Goal: Information Seeking & Learning: Learn about a topic

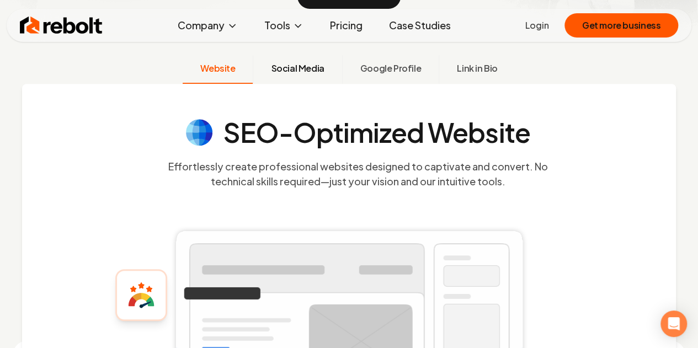
click at [301, 62] on span "Social Media" at bounding box center [297, 68] width 53 height 13
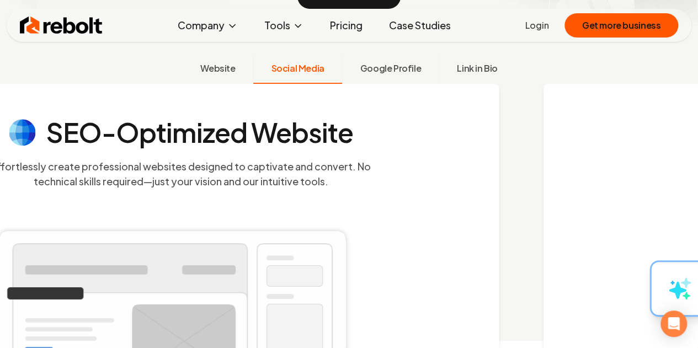
scroll to position [277, 0]
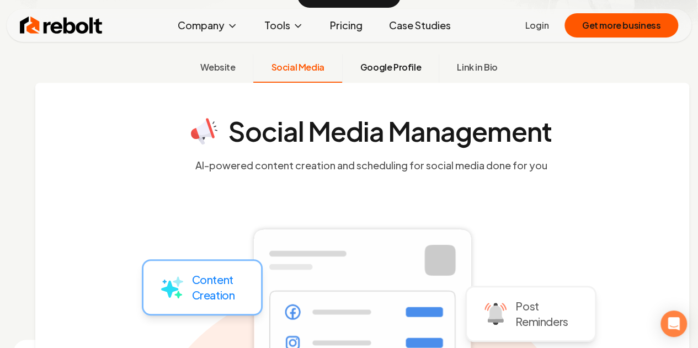
click at [389, 66] on span "Google Profile" at bounding box center [390, 67] width 61 height 13
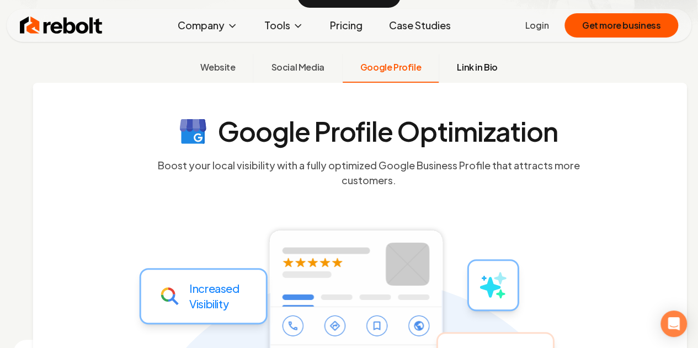
click at [502, 66] on button "Link in Bio" at bounding box center [476, 68] width 77 height 29
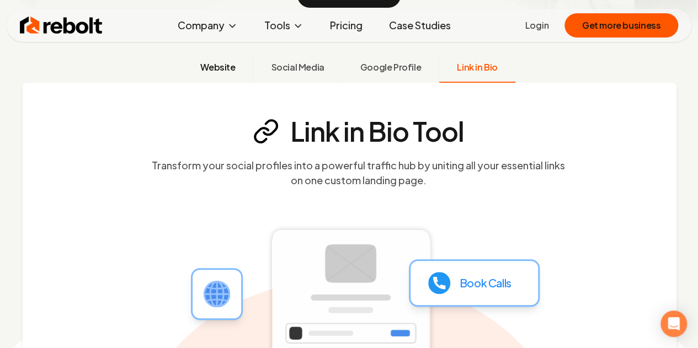
click at [215, 69] on span "Website" at bounding box center [217, 67] width 35 height 13
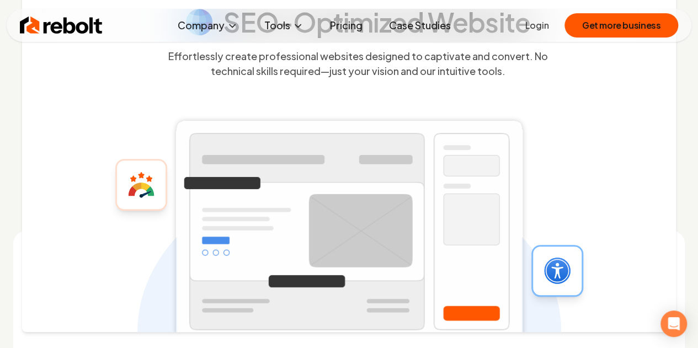
scroll to position [0, 0]
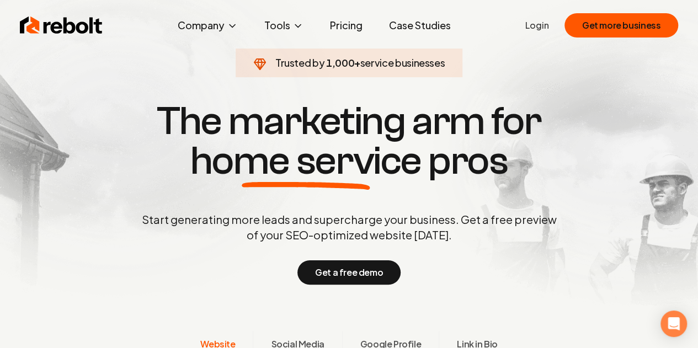
click at [92, 108] on h1 "The marketing arm for home service pros" at bounding box center [348, 140] width 529 height 79
drag, startPoint x: 289, startPoint y: 118, endPoint x: 431, endPoint y: 128, distance: 142.1
click at [290, 118] on h1 "The marketing arm for home service pros" at bounding box center [348, 140] width 529 height 79
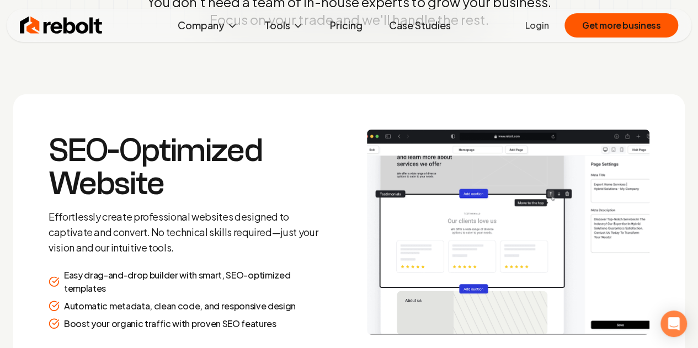
scroll to position [1323, 0]
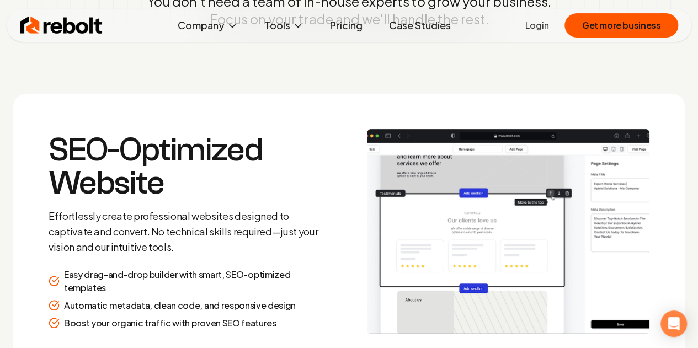
click at [355, 17] on link "Pricing" at bounding box center [346, 25] width 50 height 22
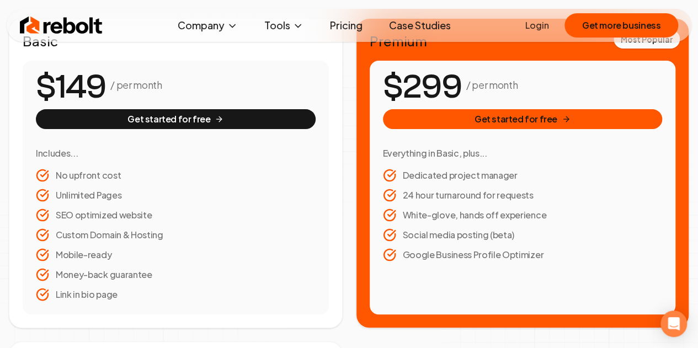
scroll to position [221, 0]
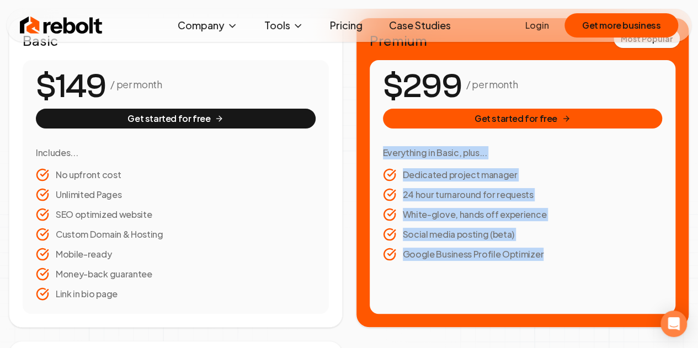
drag, startPoint x: 586, startPoint y: 266, endPoint x: 375, endPoint y: 143, distance: 243.9
click at [375, 143] on div "/ per month Get started for free Everything in Basic, plus... Dedicated project…" at bounding box center [522, 187] width 306 height 254
click at [570, 168] on li "Dedicated project manager" at bounding box center [523, 174] width 280 height 13
drag, startPoint x: 567, startPoint y: 248, endPoint x: 548, endPoint y: 209, distance: 42.9
click at [383, 131] on div "/ per month Get started for free Everything in Basic, plus... Dedicated project…" at bounding box center [522, 187] width 306 height 254
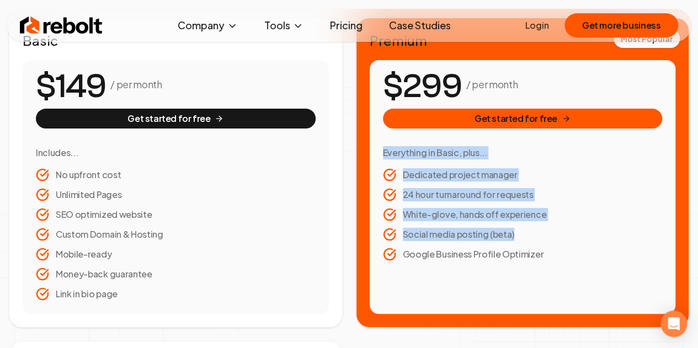
drag, startPoint x: 613, startPoint y: 242, endPoint x: 609, endPoint y: 250, distance: 8.9
click at [613, 242] on ul "Dedicated project manager 24 hour turnaround for requests White-glove, hands of…" at bounding box center [523, 214] width 280 height 93
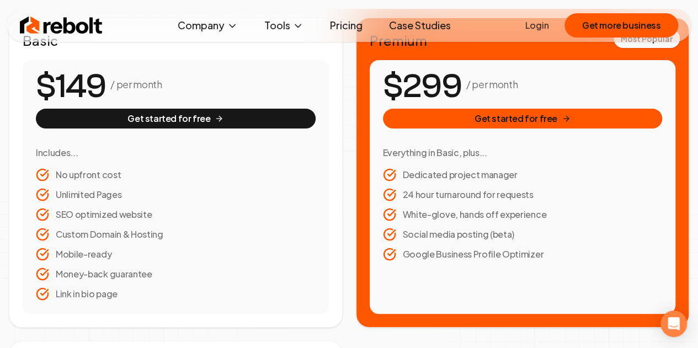
click at [574, 264] on div "/ per month Get started for free Everything in Basic, plus... Dedicated project…" at bounding box center [522, 187] width 306 height 254
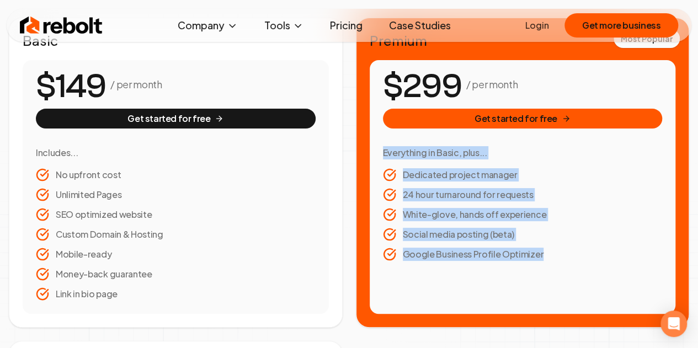
drag, startPoint x: 463, startPoint y: 226, endPoint x: 373, endPoint y: 153, distance: 115.7
click at [373, 153] on div "/ per month Get started for free Everything in Basic, plus... Dedicated project…" at bounding box center [522, 187] width 306 height 254
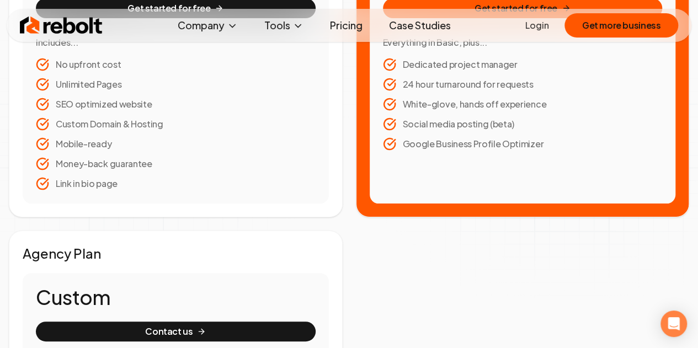
scroll to position [496, 0]
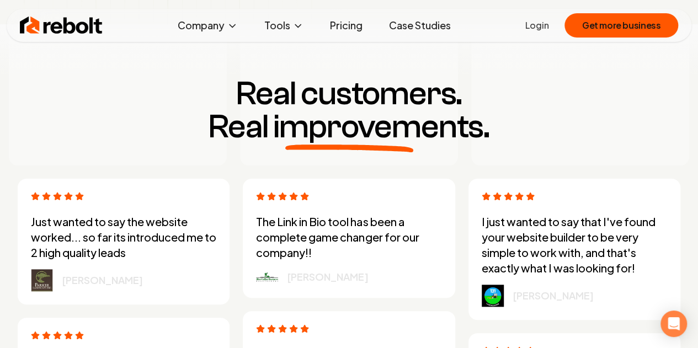
scroll to position [2594, 0]
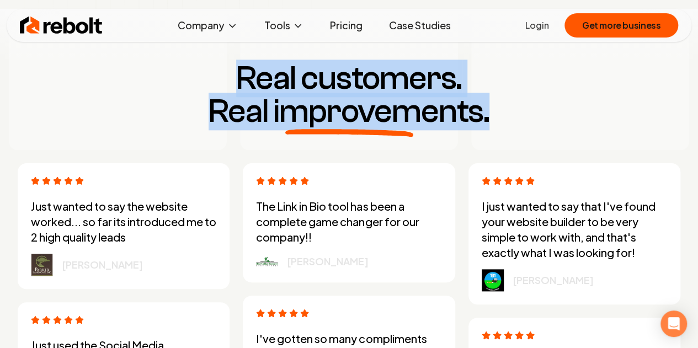
drag, startPoint x: 229, startPoint y: 76, endPoint x: 528, endPoint y: 120, distance: 302.6
click at [528, 120] on h3 "Real customers. Real improvements." at bounding box center [349, 95] width 680 height 66
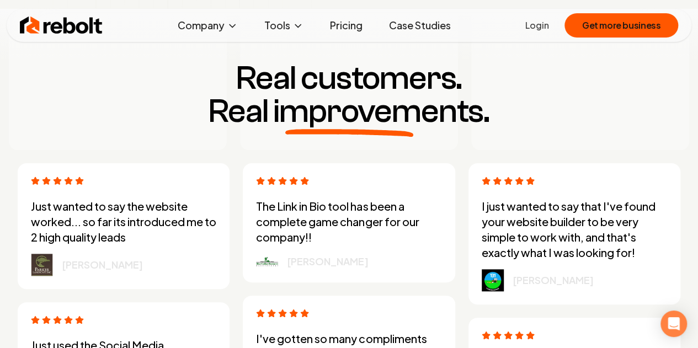
click at [528, 120] on h3 "Real customers. Real improvements." at bounding box center [349, 95] width 680 height 66
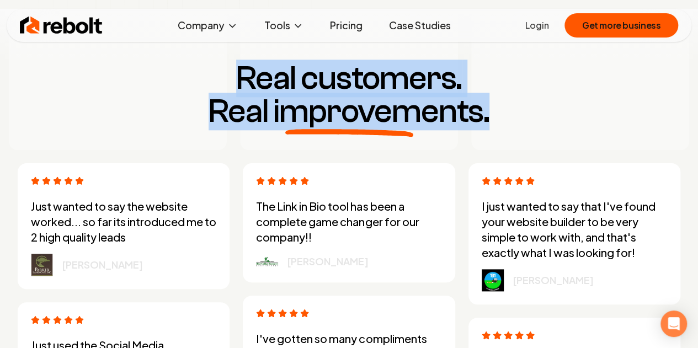
drag, startPoint x: 547, startPoint y: 122, endPoint x: 155, endPoint y: 70, distance: 395.0
click at [155, 70] on h3 "Real customers. Real improvements." at bounding box center [349, 95] width 680 height 66
click at [158, 71] on h3 "Real customers. Real improvements." at bounding box center [349, 95] width 680 height 66
drag, startPoint x: 179, startPoint y: 72, endPoint x: 569, endPoint y: 132, distance: 395.0
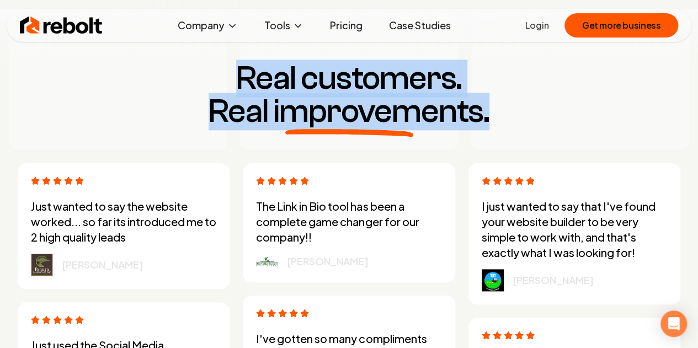
click at [570, 132] on div at bounding box center [580, 61] width 218 height 178
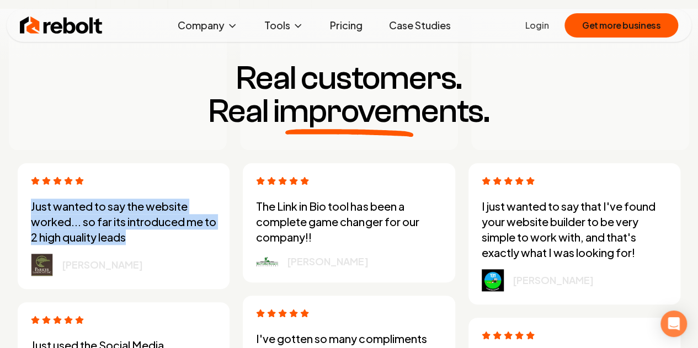
drag, startPoint x: 28, startPoint y: 201, endPoint x: 152, endPoint y: 237, distance: 129.1
click at [152, 237] on div "Just wanted to say the website worked... so far its introduced me to 2 high qua…" at bounding box center [124, 226] width 212 height 126
click at [152, 236] on p "Just wanted to say the website worked... so far its introduced me to 2 high qua…" at bounding box center [123, 222] width 185 height 46
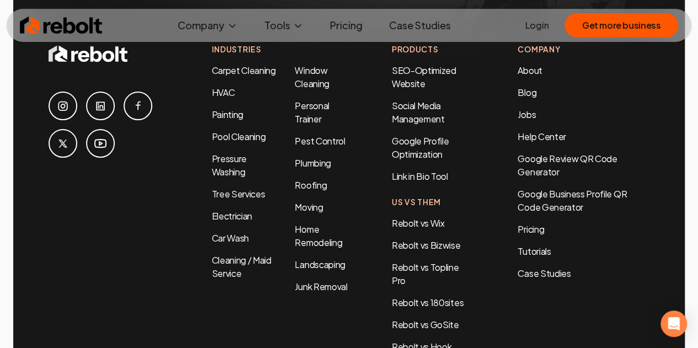
scroll to position [5129, 0]
